Goal: Information Seeking & Learning: Learn about a topic

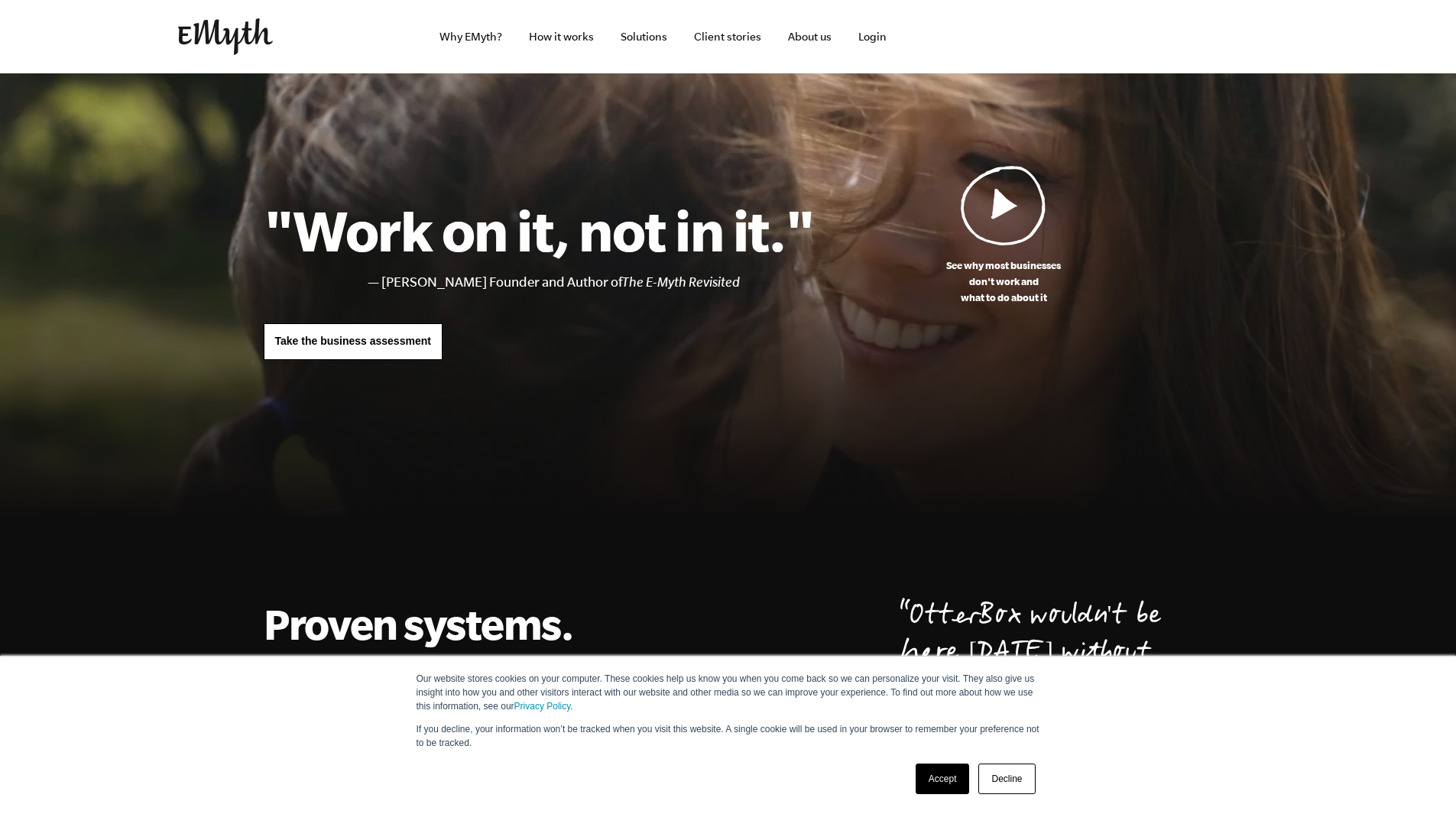
click at [994, 766] on link "Decline" at bounding box center [1007, 779] width 57 height 31
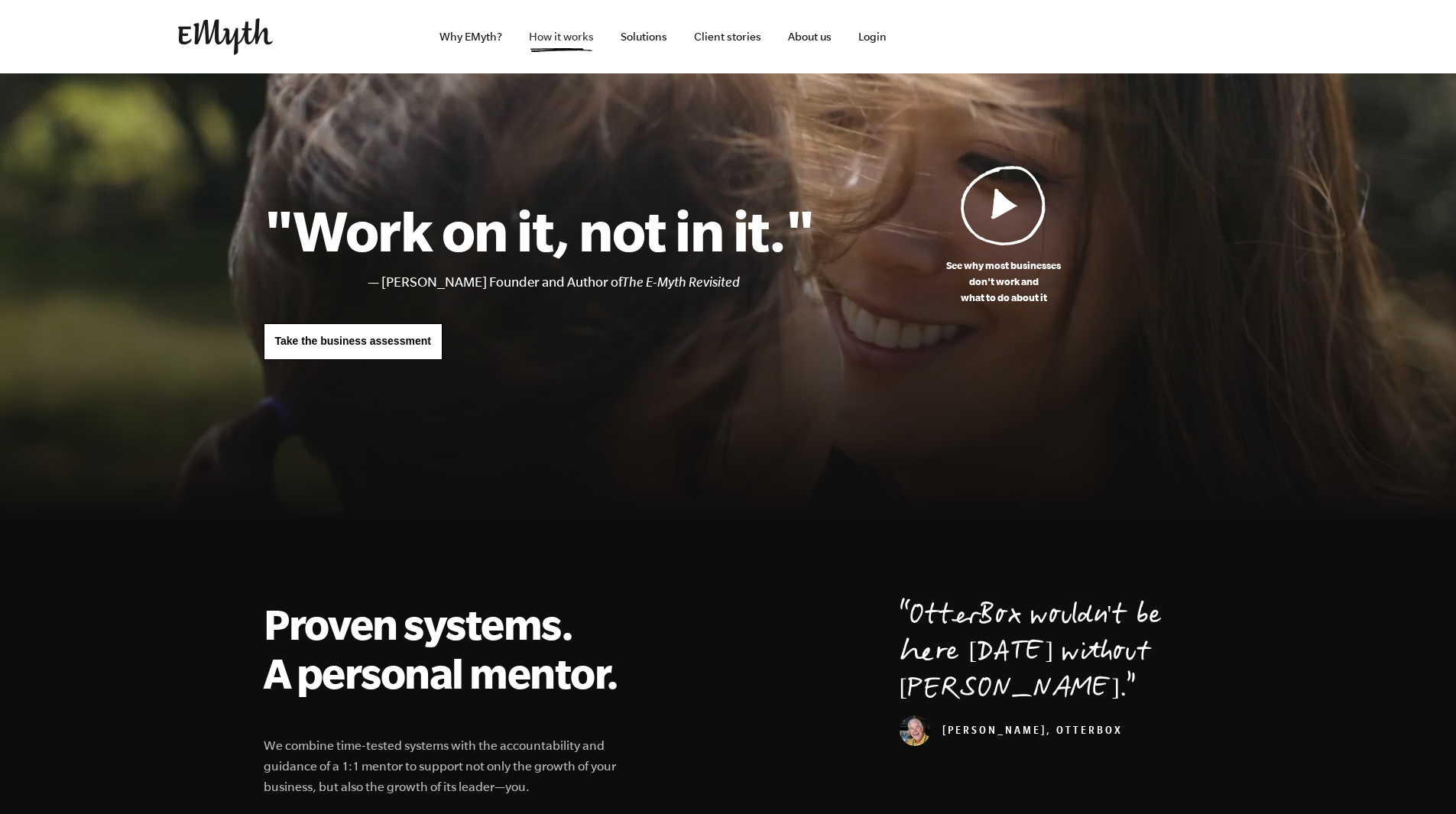
click at [566, 28] on link "How it works" at bounding box center [561, 37] width 89 height 73
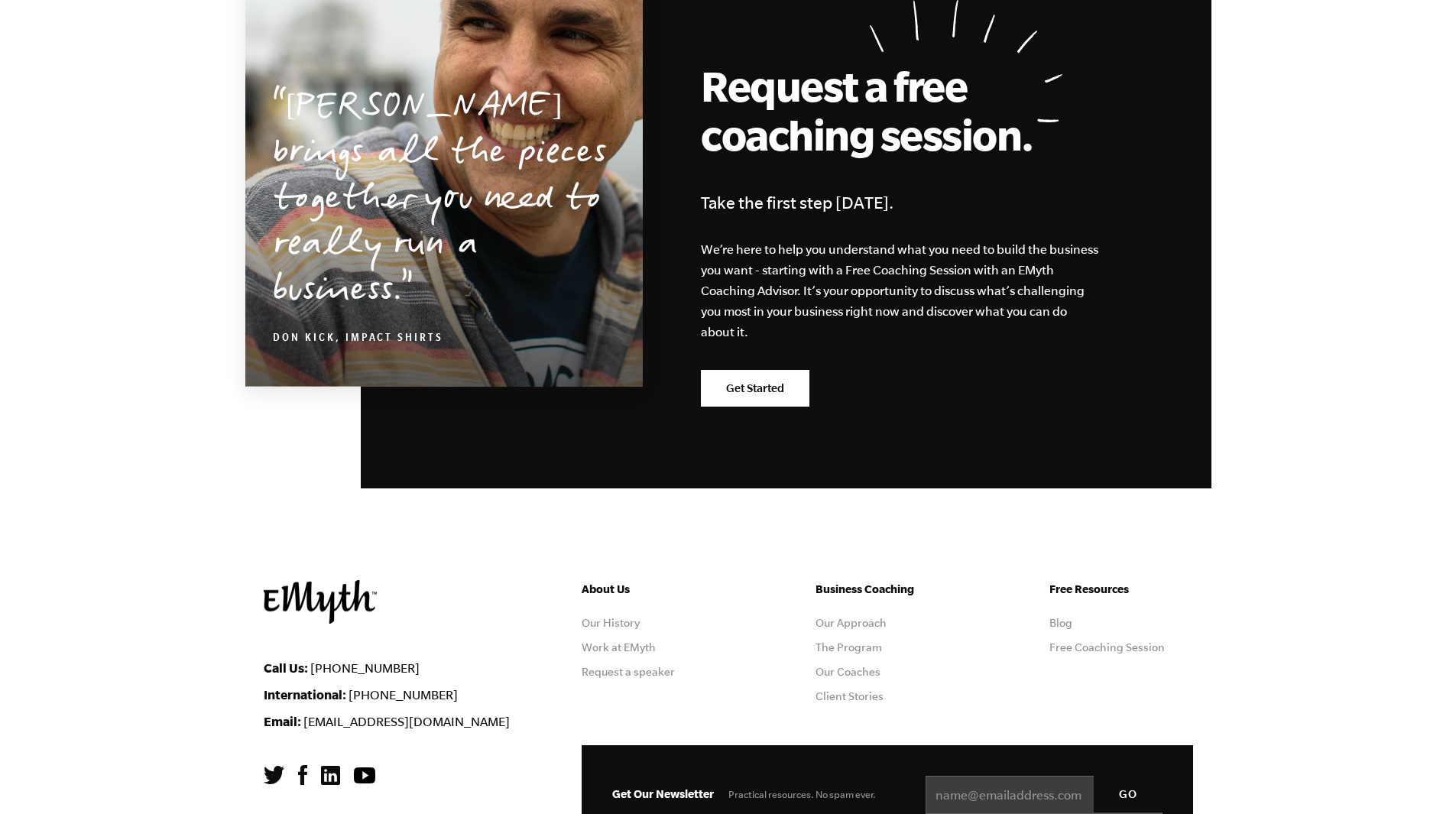
scroll to position [7423, 0]
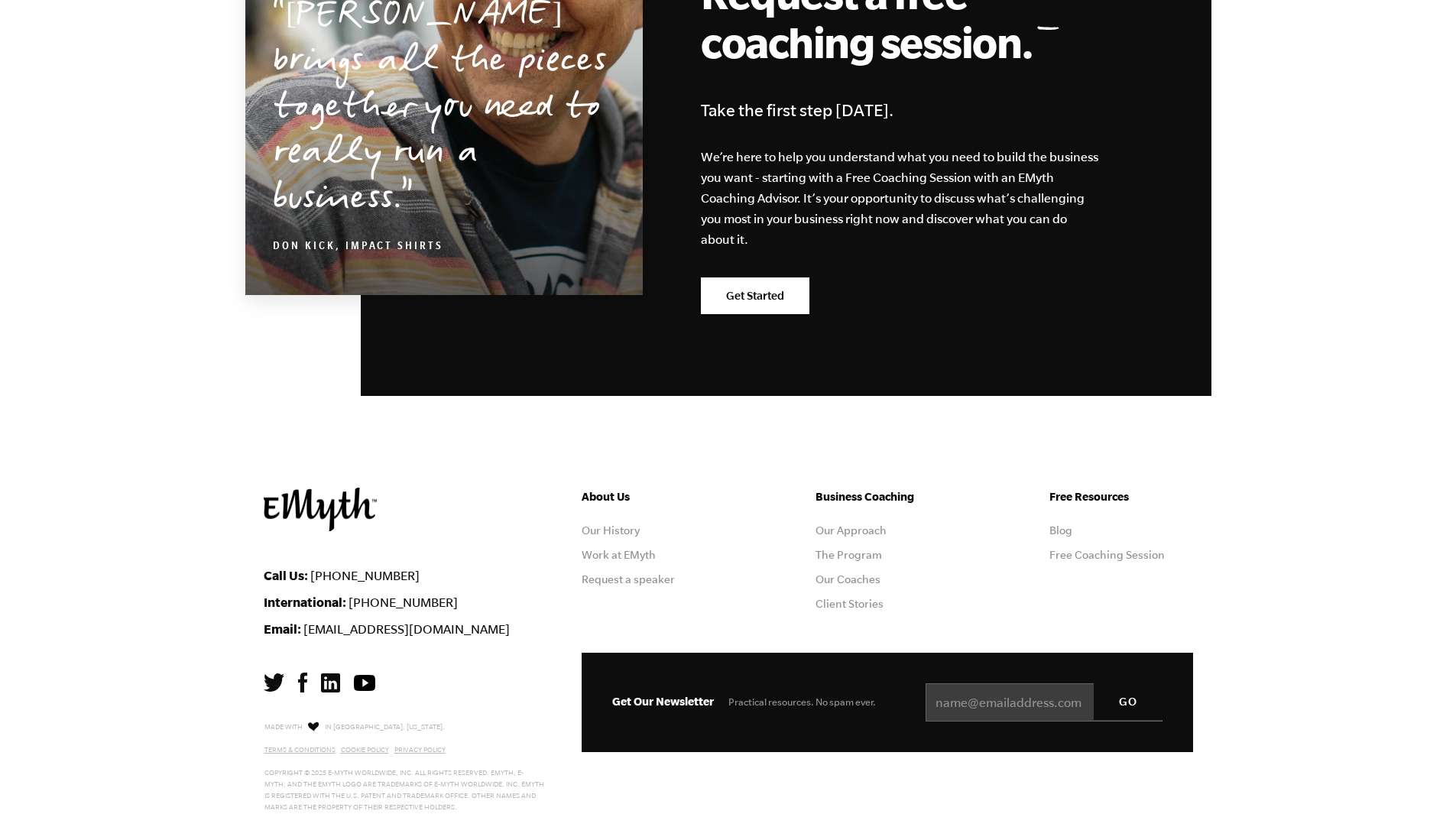
click at [336, 673] on img at bounding box center [330, 682] width 19 height 19
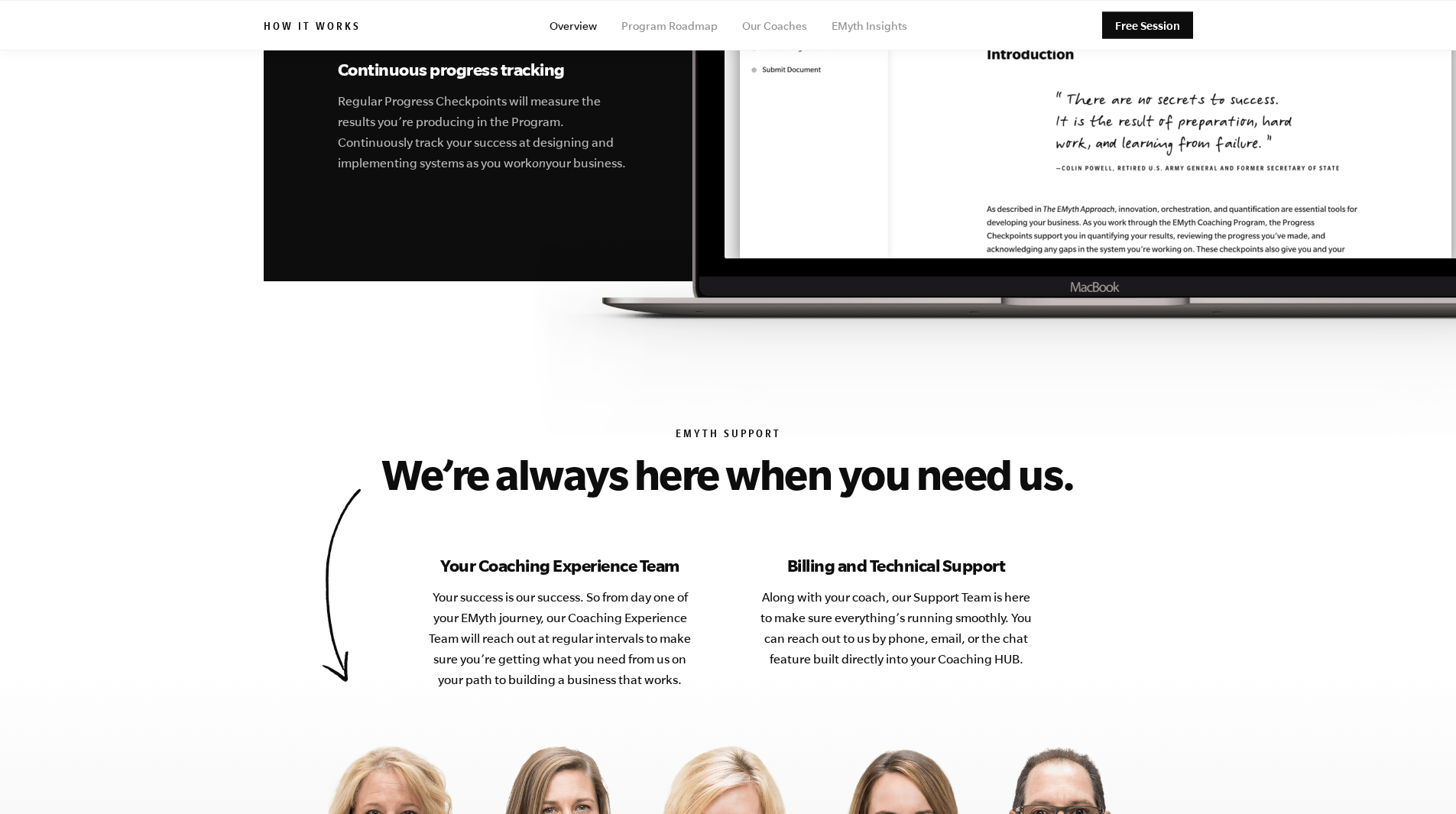
scroll to position [5636, 0]
